Goal: Task Accomplishment & Management: Manage account settings

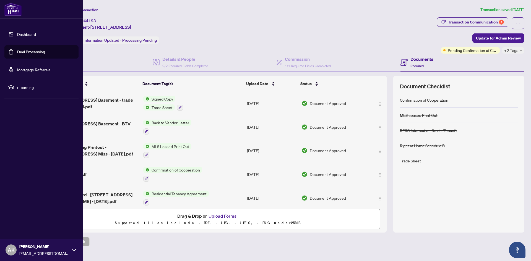
click at [17, 49] on link "Deal Processing" at bounding box center [31, 51] width 28 height 5
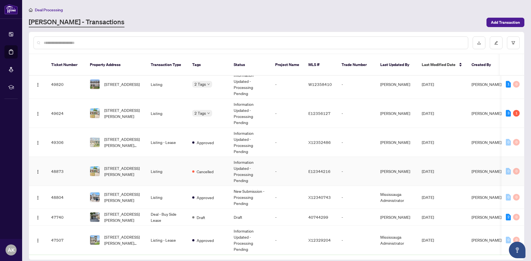
scroll to position [83, 0]
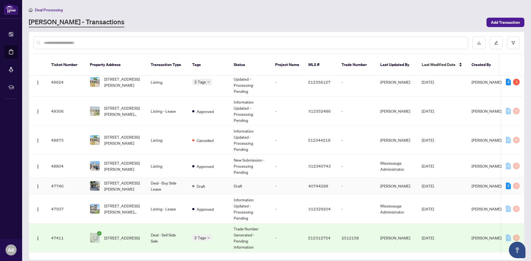
click at [166, 181] on td "Deal - Buy Side Lease" at bounding box center [166, 186] width 41 height 17
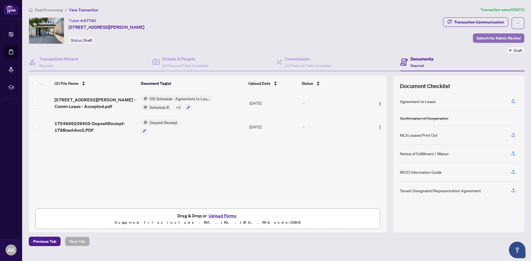
click at [481, 38] on span "Submit for Admin Review" at bounding box center [498, 38] width 44 height 9
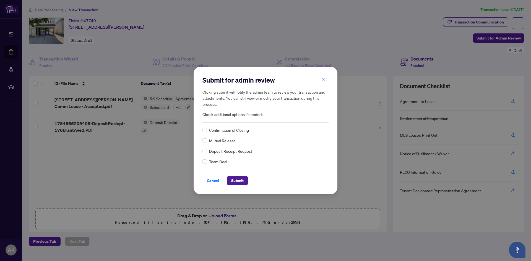
click at [232, 130] on span "Confirmation of Closing" at bounding box center [229, 130] width 40 height 6
click at [237, 179] on span "Submit" at bounding box center [237, 180] width 12 height 9
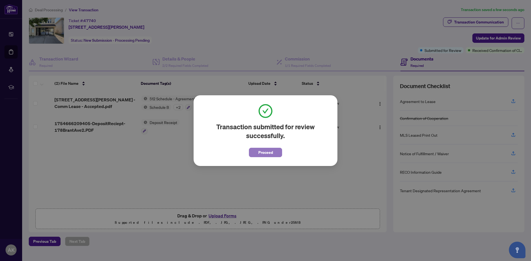
click at [263, 154] on span "Proceed" at bounding box center [265, 152] width 15 height 9
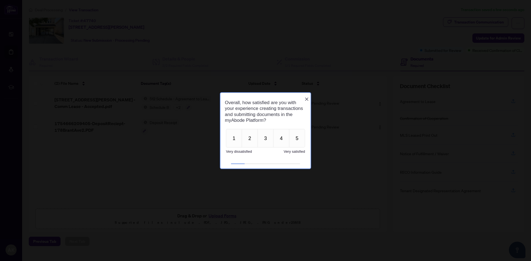
click at [305, 97] on icon "Close button" at bounding box center [306, 99] width 4 height 4
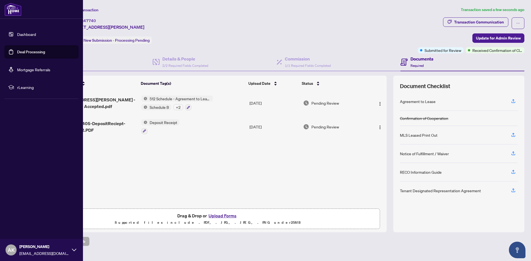
click at [23, 49] on link "Deal Processing" at bounding box center [31, 51] width 28 height 5
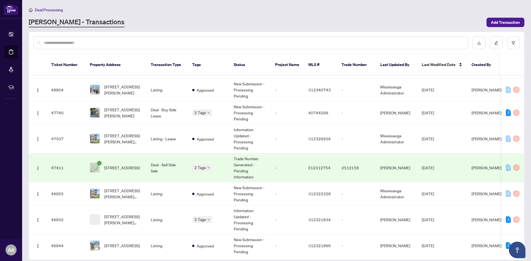
scroll to position [166, 0]
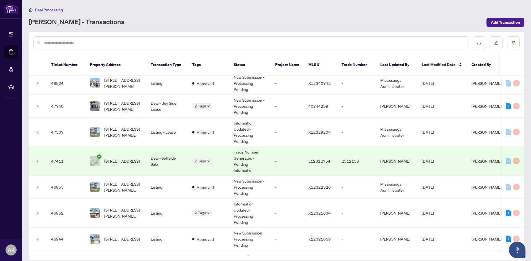
click at [107, 158] on span "[STREET_ADDRESS]" at bounding box center [121, 161] width 35 height 6
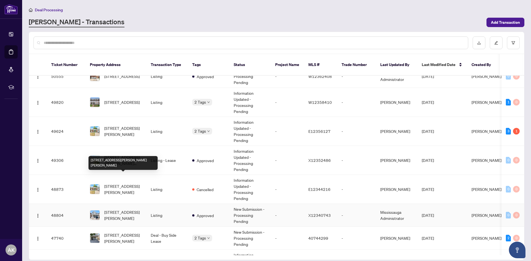
scroll to position [111, 0]
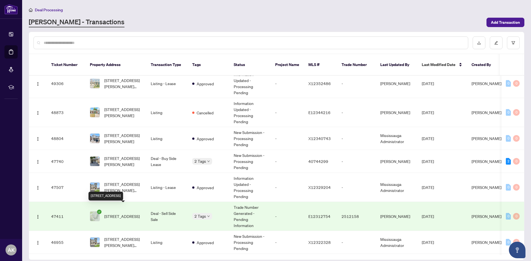
click at [113, 214] on span "[STREET_ADDRESS]" at bounding box center [121, 216] width 35 height 6
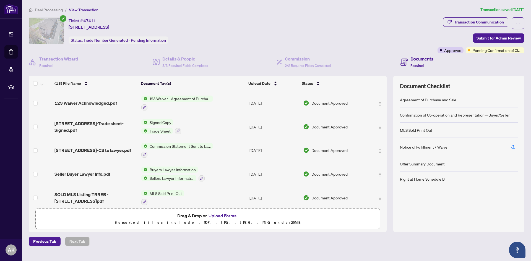
drag, startPoint x: 172, startPoint y: 26, endPoint x: 69, endPoint y: 19, distance: 103.1
click at [69, 19] on div "Ticket #: 47411 [STREET_ADDRESS] Status: Trade Number Generated - Pending Infor…" at bounding box center [232, 30] width 406 height 27
copy div "Ticket #: 47411 [STREET_ADDRESS]"
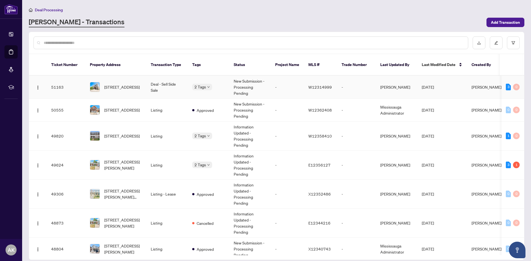
click at [127, 84] on span "[STREET_ADDRESS]" at bounding box center [121, 87] width 35 height 6
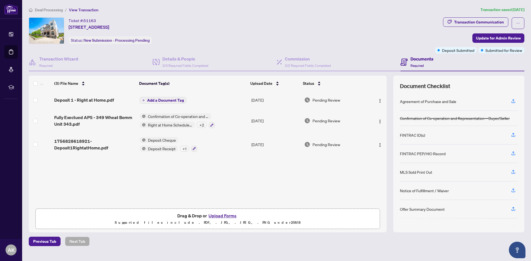
drag, startPoint x: 190, startPoint y: 26, endPoint x: 69, endPoint y: 17, distance: 121.3
click at [69, 17] on div "Ticket #: 51163 [STREET_ADDRESS] Status: New Submission - Processing Pending" at bounding box center [231, 30] width 404 height 27
copy div "Ticket #: 51163 [STREET_ADDRESS]"
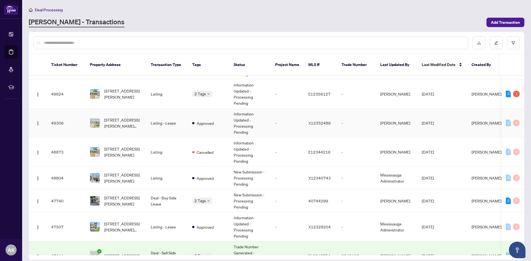
scroll to position [83, 0]
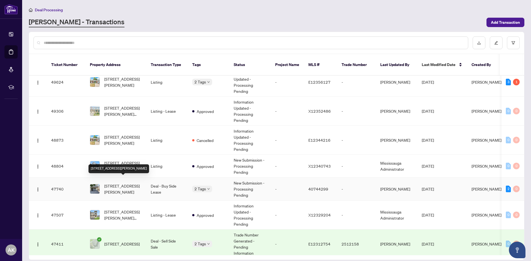
click at [134, 184] on span "[STREET_ADDRESS][PERSON_NAME]" at bounding box center [123, 189] width 38 height 12
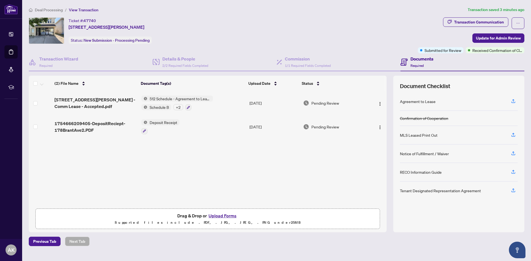
drag, startPoint x: 178, startPoint y: 25, endPoint x: 69, endPoint y: 19, distance: 109.3
click at [69, 19] on div "Ticket #: 47740 [STREET_ADDRESS][PERSON_NAME] Status: New Submission - Processi…" at bounding box center [222, 30] width 387 height 27
copy div "Ticket #: 47740 [STREET_ADDRESS][PERSON_NAME]"
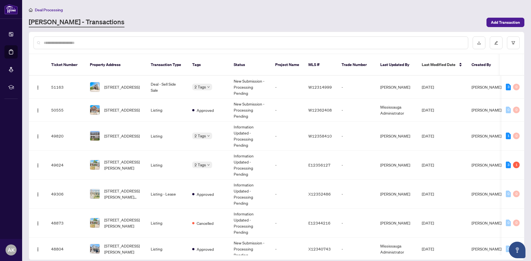
click at [180, 46] on div at bounding box center [250, 42] width 434 height 13
click at [180, 43] on input "text" at bounding box center [253, 43] width 419 height 6
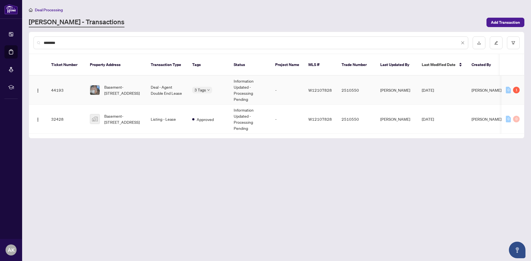
type input "********"
click at [132, 87] on span "Basement-[STREET_ADDRESS]" at bounding box center [123, 90] width 38 height 12
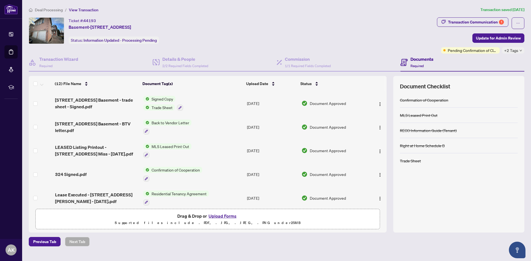
drag, startPoint x: 211, startPoint y: 27, endPoint x: 70, endPoint y: 17, distance: 142.1
click at [70, 17] on div "Deal Processing / View Transaction Transaction saved [DATE] Ticket #: 44193 Bas…" at bounding box center [277, 127] width 500 height 240
copy div "Ticket #: 44193 Basement-[STREET_ADDRESS]"
